Goal: Check status: Check status

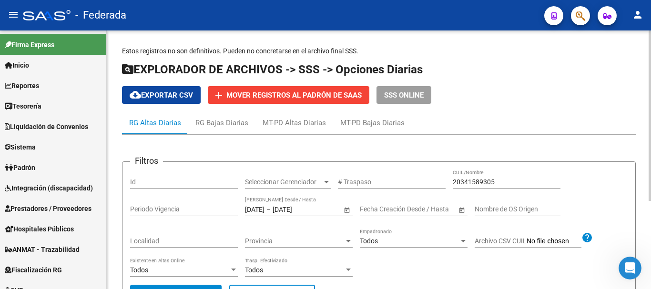
scroll to position [373, 0]
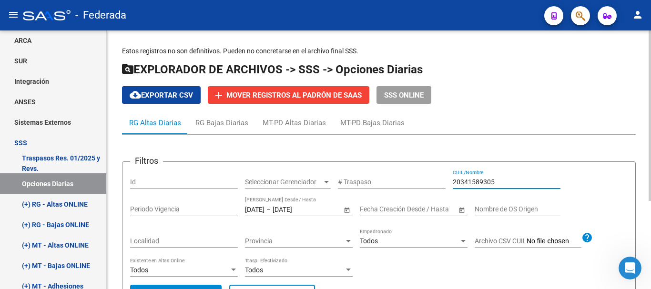
click at [464, 183] on input "20341589305" at bounding box center [507, 182] width 108 height 8
paste input "7-35021298-7"
click at [494, 180] on input "27-35021298-7" at bounding box center [507, 182] width 108 height 8
click at [464, 179] on input "27-350212987" at bounding box center [507, 182] width 108 height 8
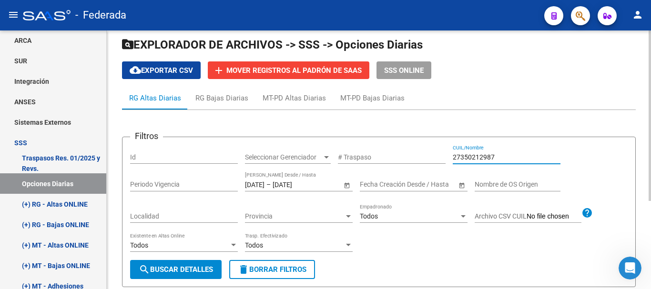
scroll to position [48, 0]
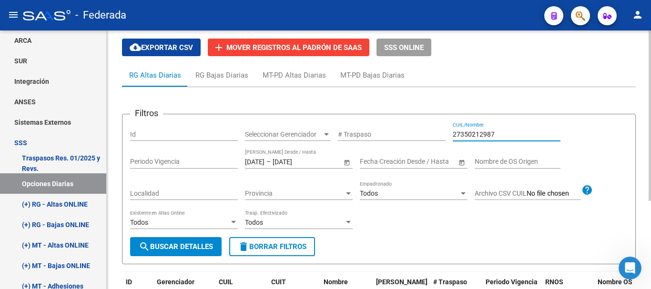
type input "27350212987"
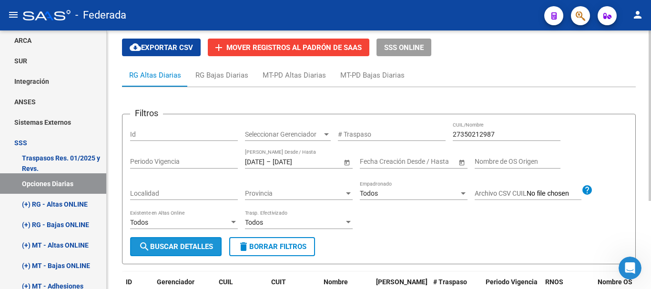
click at [183, 242] on button "search Buscar Detalles" at bounding box center [175, 246] width 91 height 19
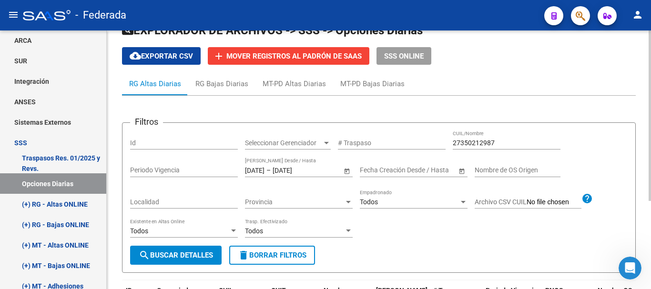
scroll to position [38, 0]
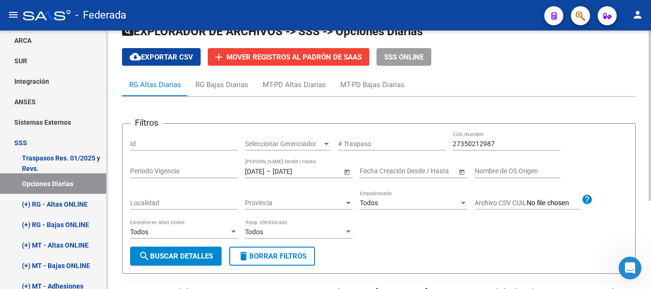
click at [264, 168] on input "[DATE]" at bounding box center [255, 171] width 20 height 8
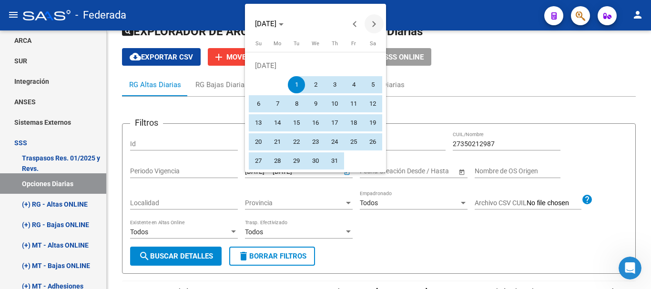
click at [373, 29] on span "Next month" at bounding box center [373, 23] width 19 height 19
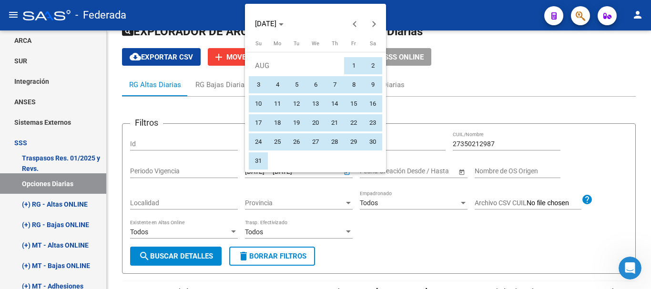
click at [354, 62] on span "1" at bounding box center [353, 65] width 17 height 17
type input "[DATE]"
click at [257, 160] on span "31" at bounding box center [258, 160] width 17 height 17
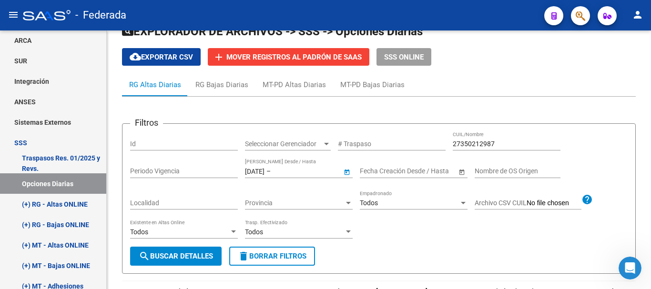
type input "[DATE]"
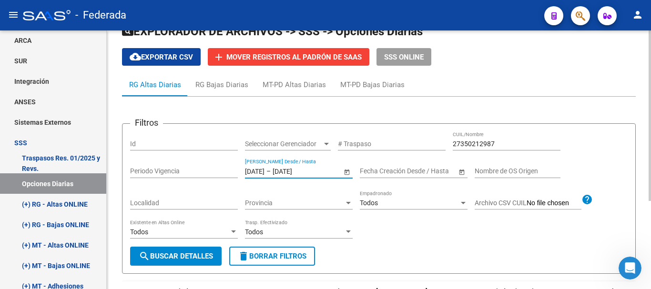
click at [188, 260] on span "search Buscar Detalles" at bounding box center [176, 256] width 74 height 9
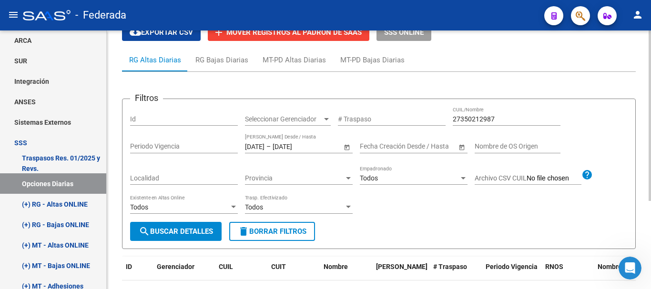
scroll to position [0, 0]
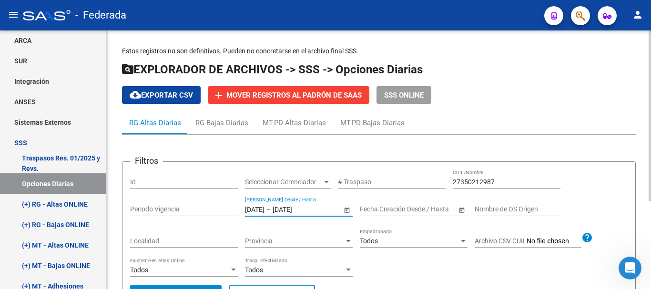
click at [319, 206] on input "[DATE]" at bounding box center [295, 209] width 47 height 8
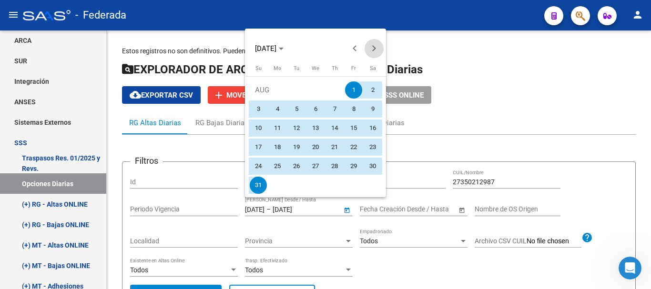
click at [372, 51] on button "Next month" at bounding box center [373, 48] width 19 height 19
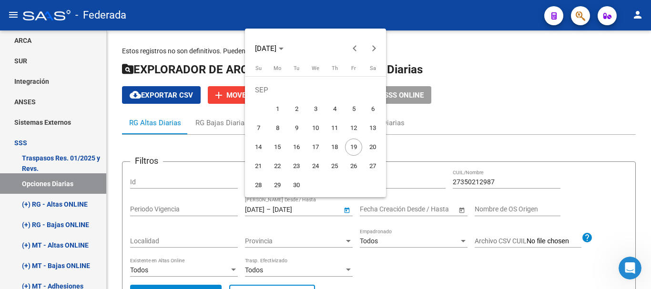
click at [272, 107] on span "1" at bounding box center [277, 109] width 17 height 17
type input "[DATE]"
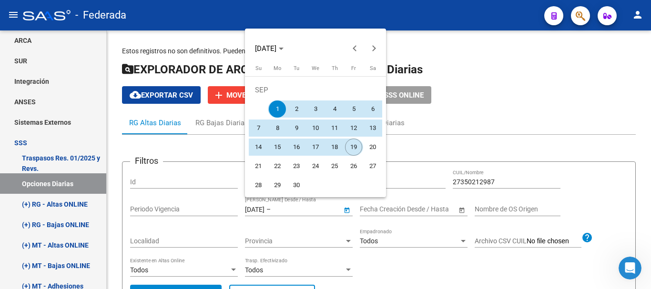
click at [354, 150] on span "19" at bounding box center [353, 147] width 17 height 17
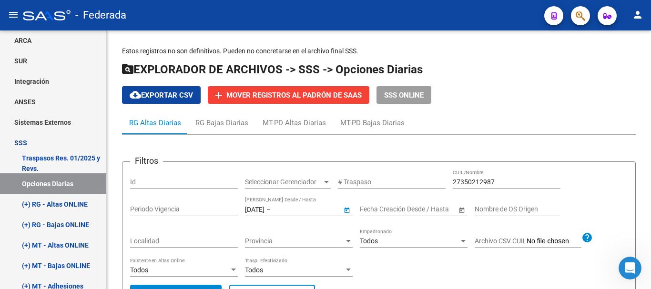
type input "[DATE]"
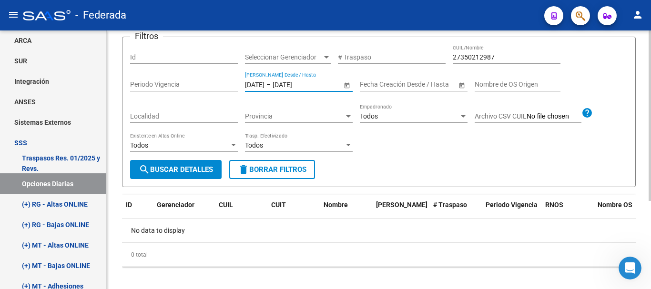
scroll to position [133, 0]
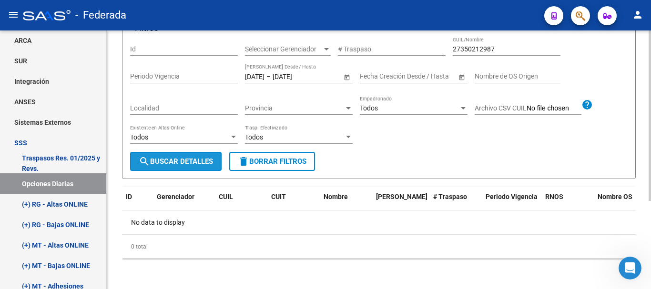
click at [189, 167] on button "search Buscar Detalles" at bounding box center [175, 161] width 91 height 19
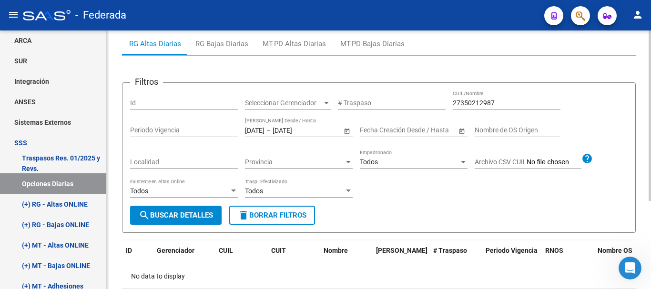
scroll to position [0, 0]
